Goal: Information Seeking & Learning: Learn about a topic

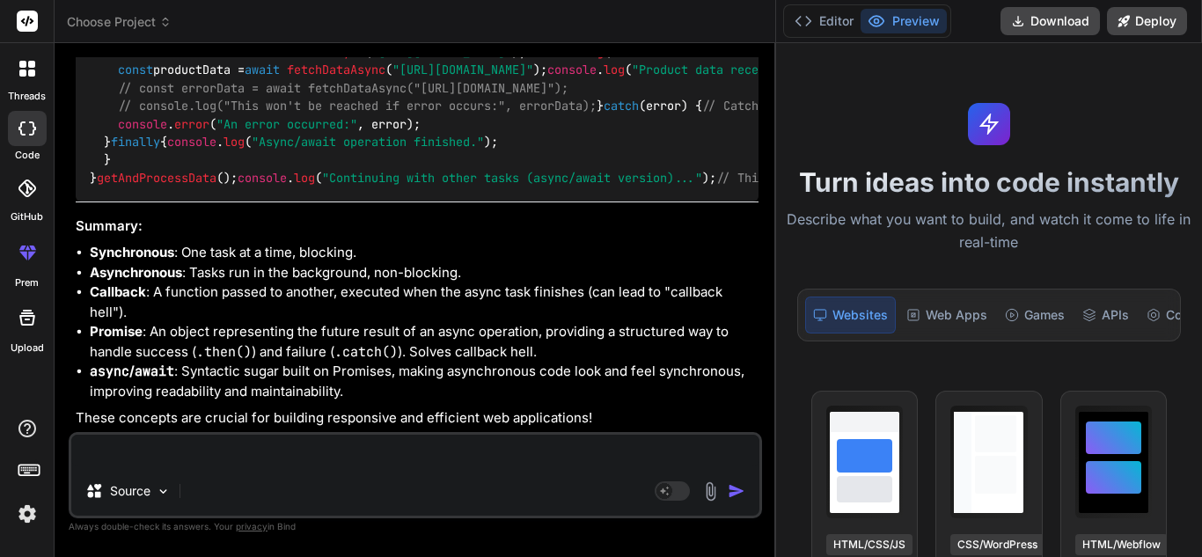
scroll to position [13730, 0]
click at [193, 443] on textarea at bounding box center [415, 451] width 688 height 32
type textarea "setTimeOut and setInterval"
type textarea "x"
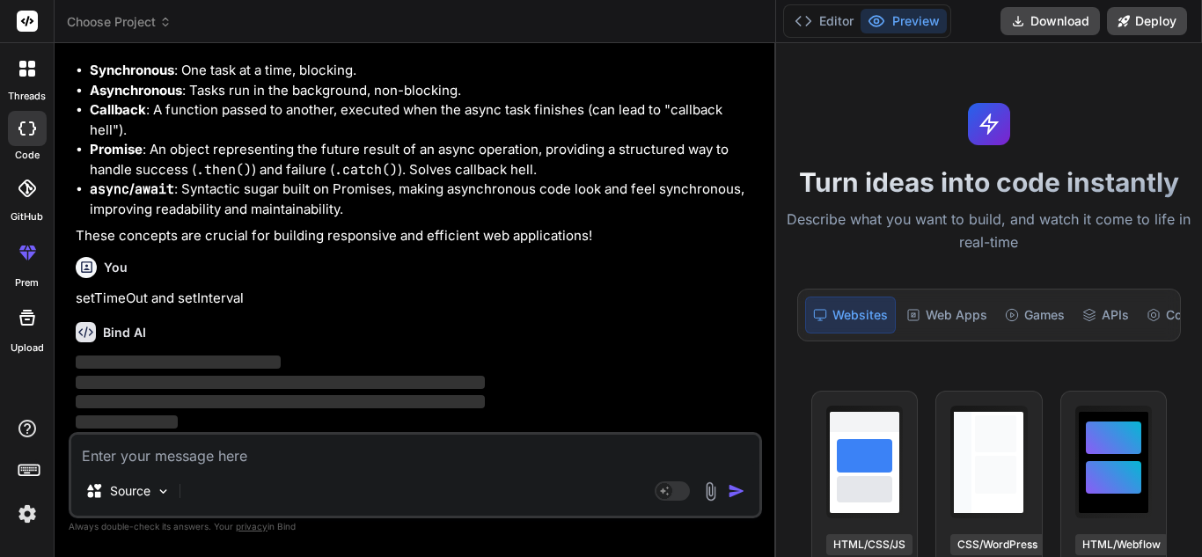
scroll to position [13912, 0]
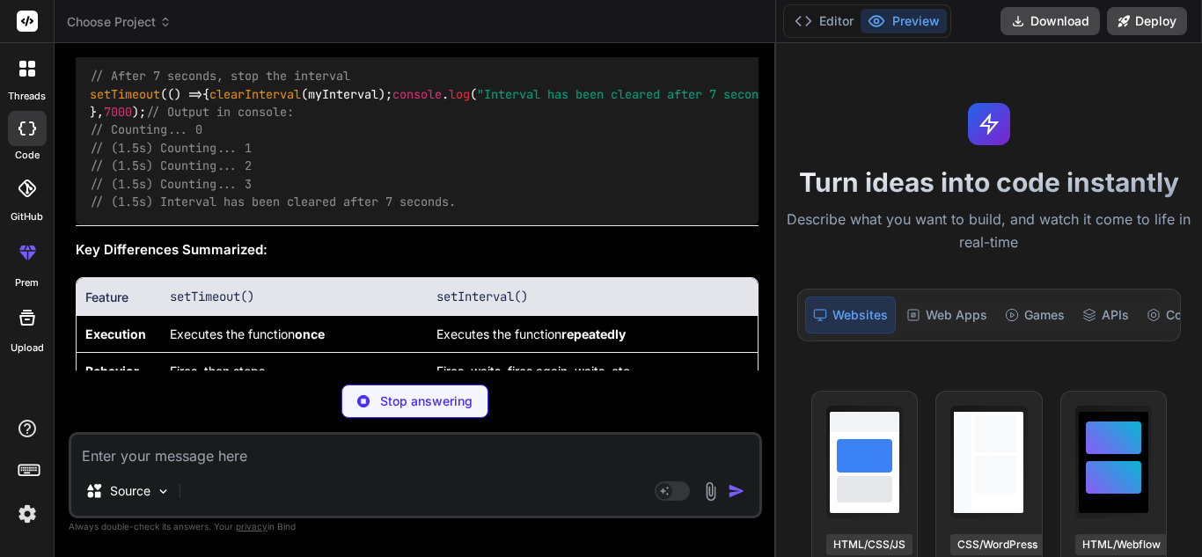
type textarea "x"
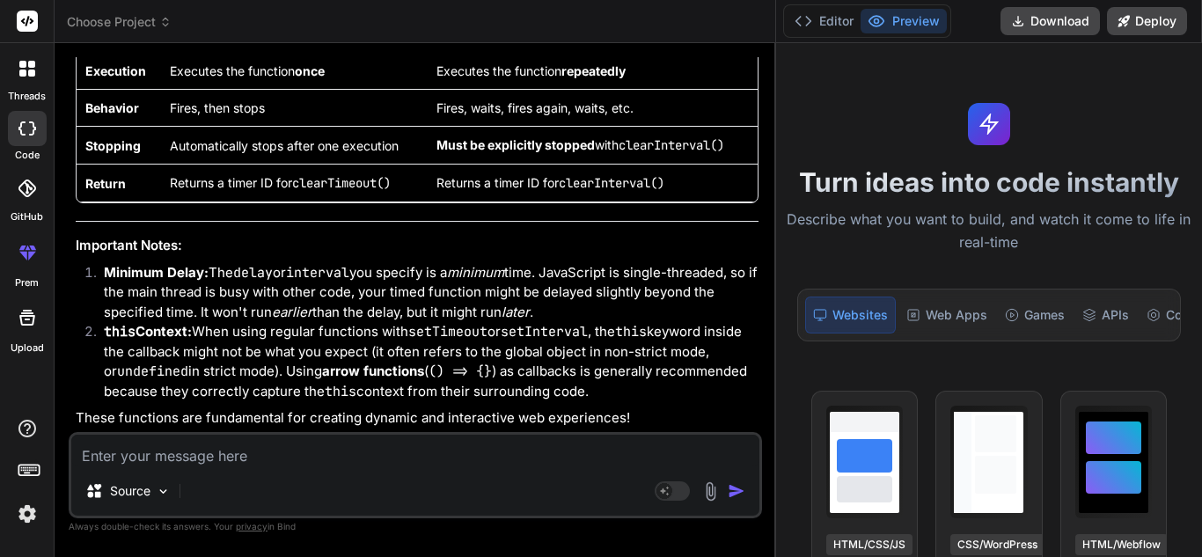
scroll to position [14440, 0]
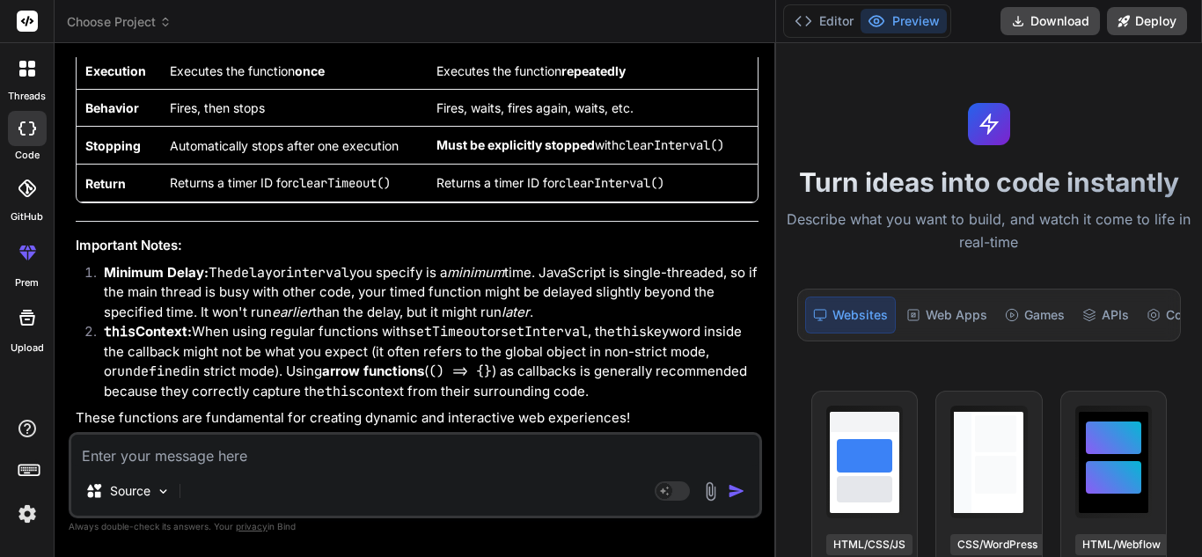
drag, startPoint x: 408, startPoint y: 207, endPoint x: 438, endPoint y: 207, distance: 29.9
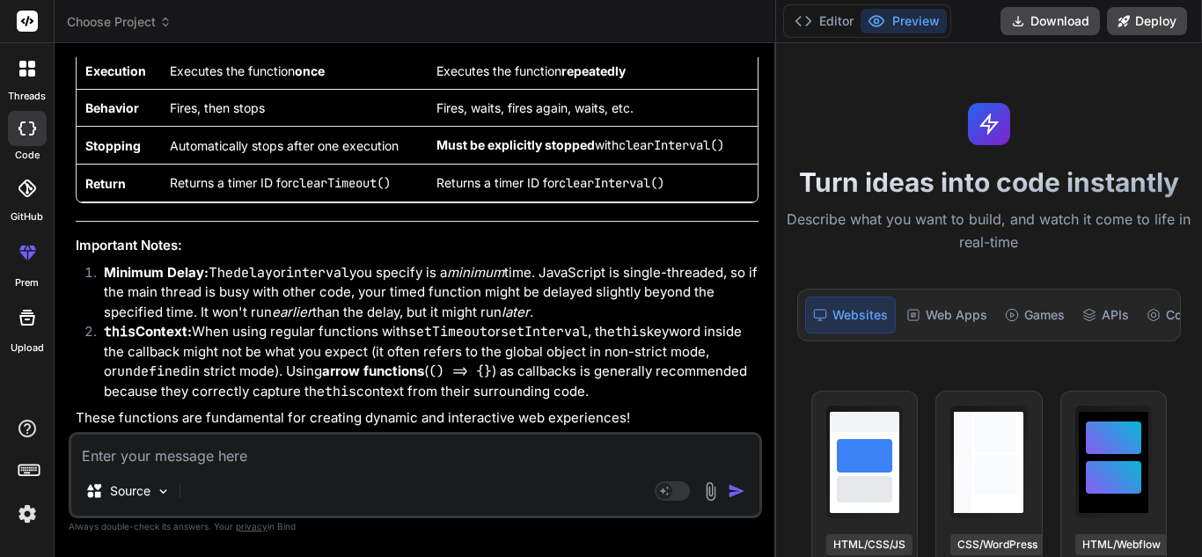
scroll to position [15496, 0]
drag, startPoint x: 581, startPoint y: 267, endPoint x: 62, endPoint y: 261, distance: 519.1
click at [62, 261] on div "Bind AI Web Search Created with Pixso. Code Generator You hello Bind AI Hello! …" at bounding box center [415, 299] width 721 height 513
